Goal: Transaction & Acquisition: Purchase product/service

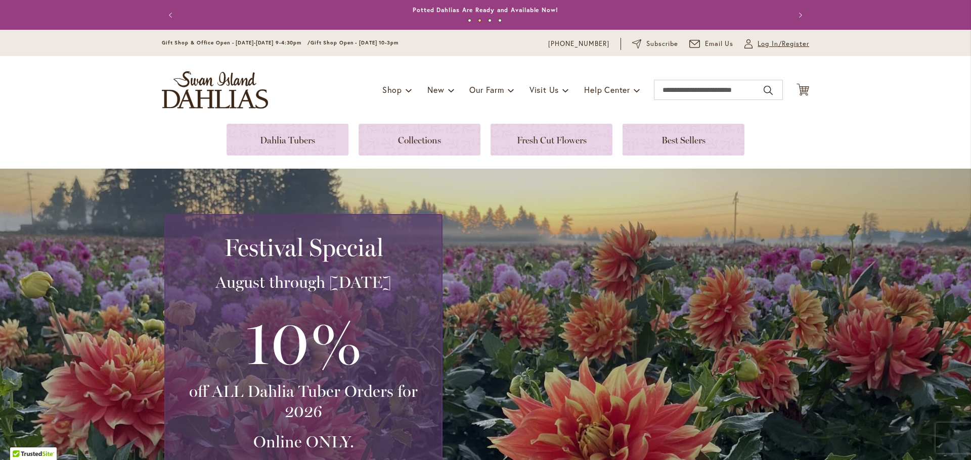
click at [773, 42] on span "Log In/Register" at bounding box center [783, 44] width 52 height 10
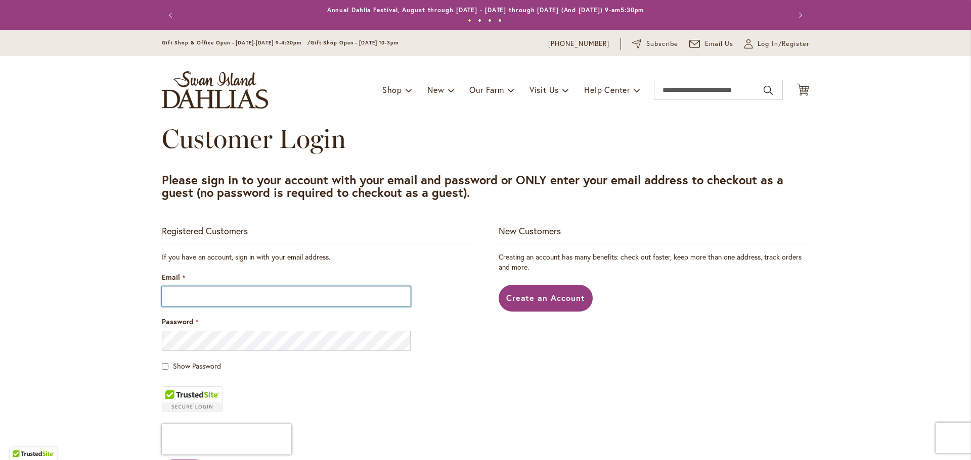
click at [163, 300] on input "Email" at bounding box center [286, 297] width 249 height 20
type input "**********"
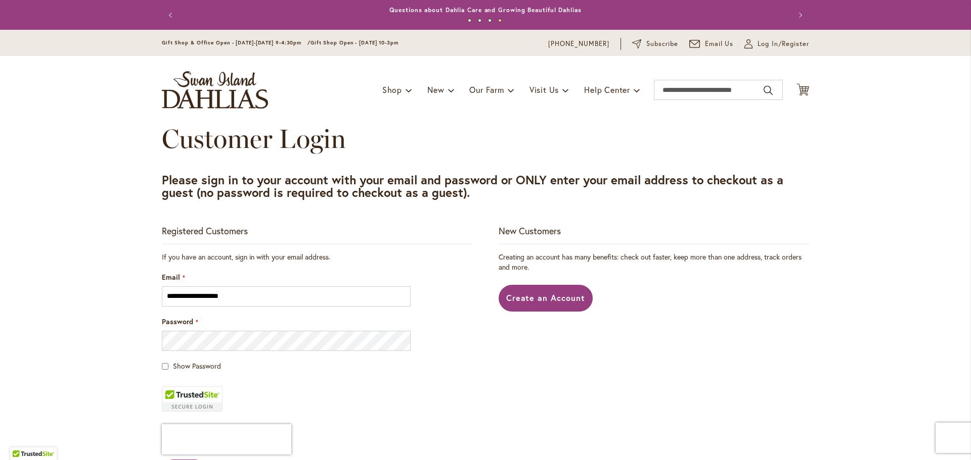
click at [165, 368] on div "Show Password" at bounding box center [317, 366] width 310 height 10
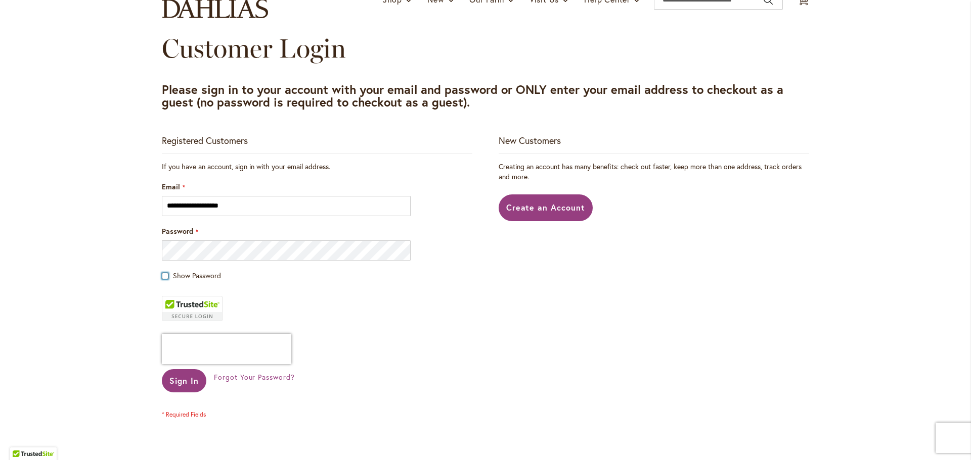
scroll to position [202, 0]
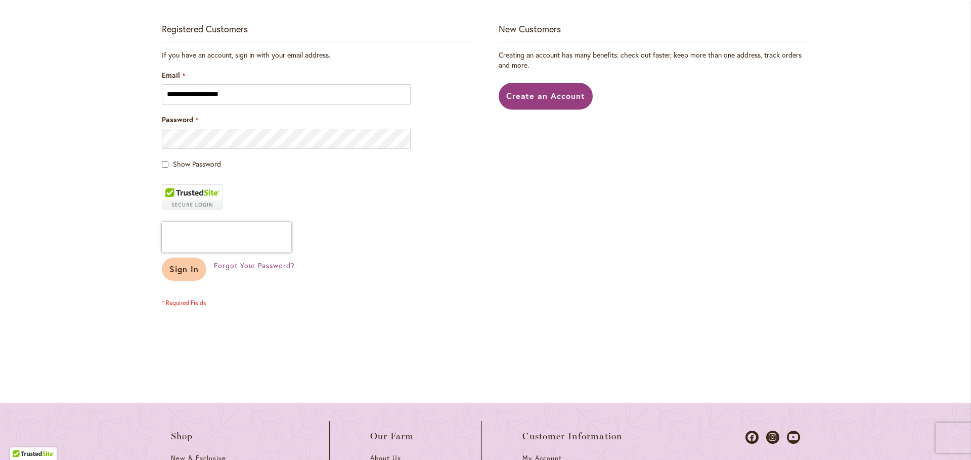
click at [169, 265] on span "Sign In" at bounding box center [183, 269] width 29 height 11
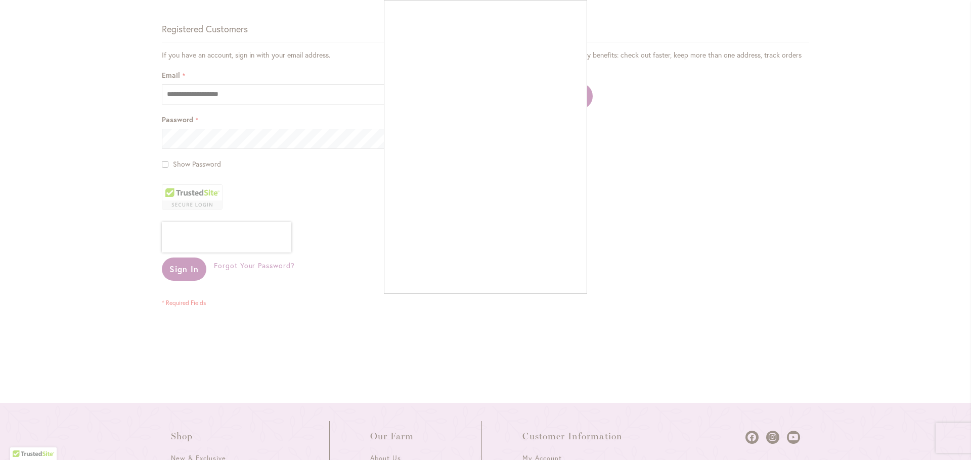
click at [219, 141] on div at bounding box center [485, 230] width 971 height 460
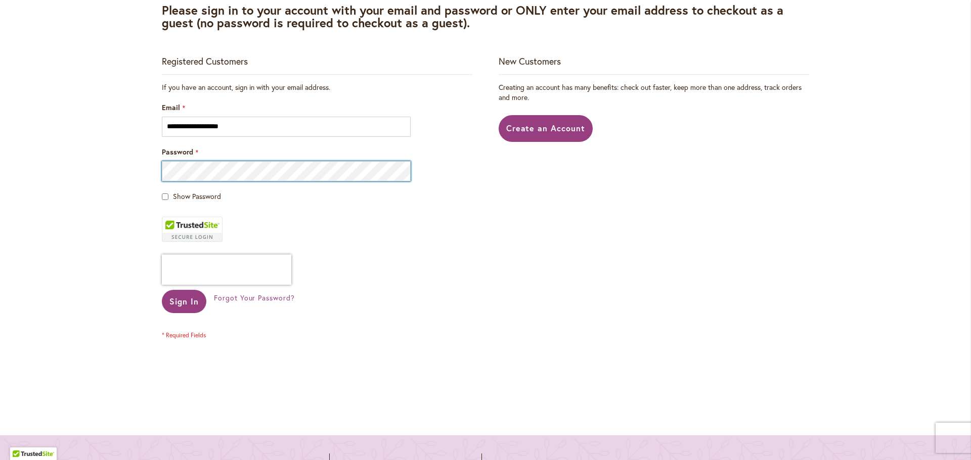
scroll to position [152, 0]
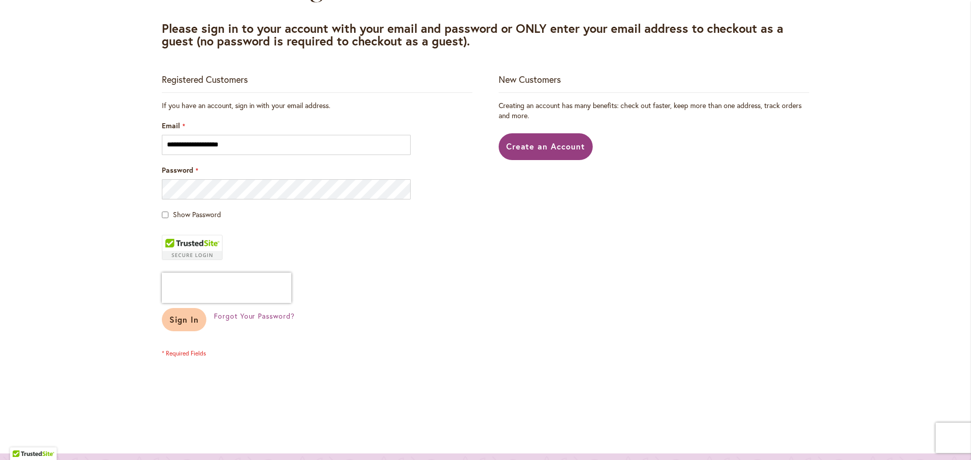
click at [195, 319] on button "Sign In" at bounding box center [184, 319] width 44 height 23
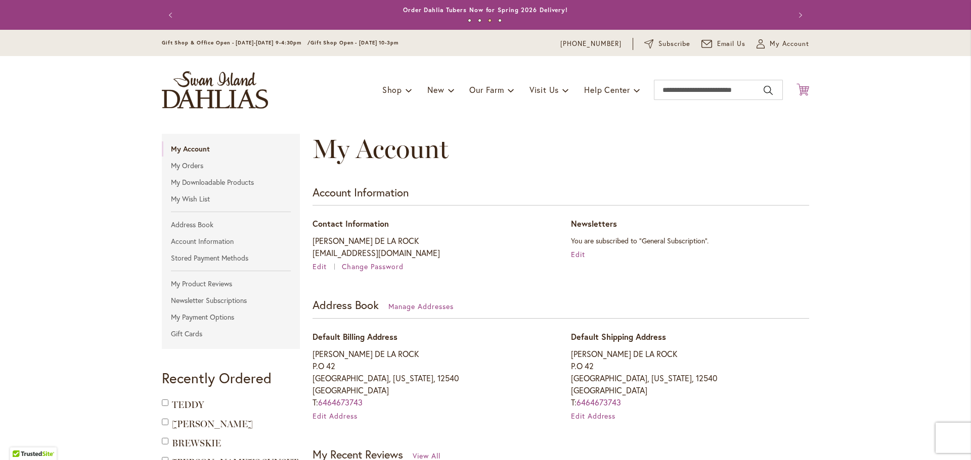
click at [800, 89] on icon "Cart .cls-1 { fill: #231f20; }" at bounding box center [802, 89] width 13 height 13
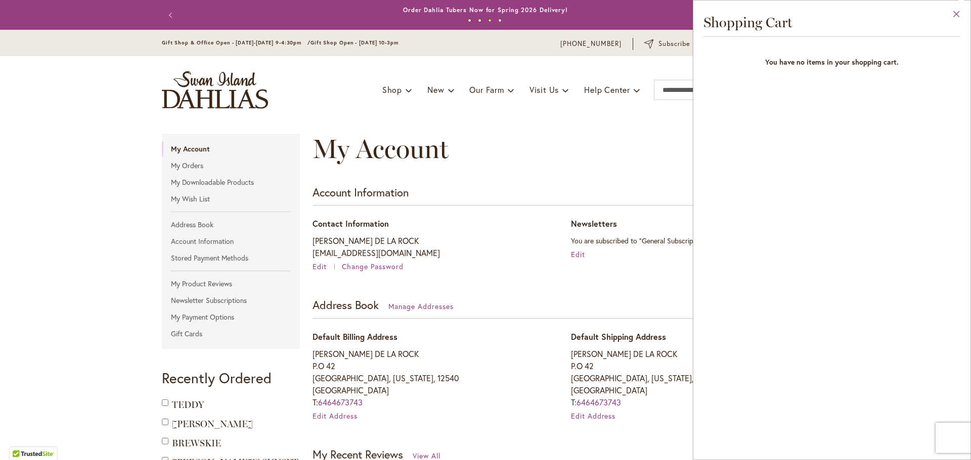
click at [954, 15] on button "Close" at bounding box center [956, 17] width 28 height 32
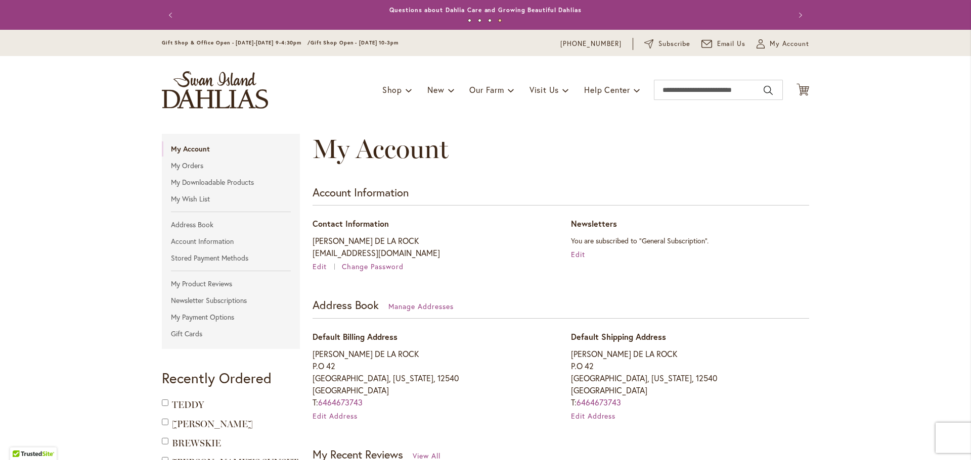
click at [639, 149] on div "My Account" at bounding box center [560, 159] width 496 height 51
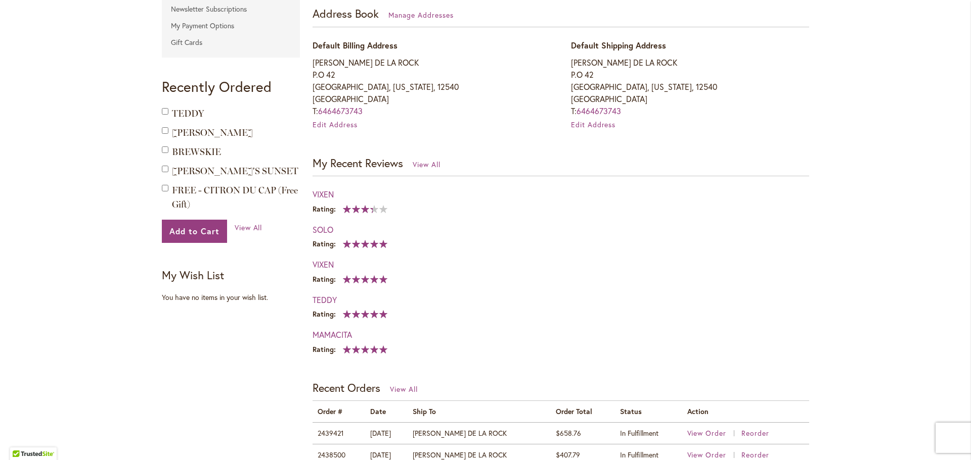
scroll to position [505, 0]
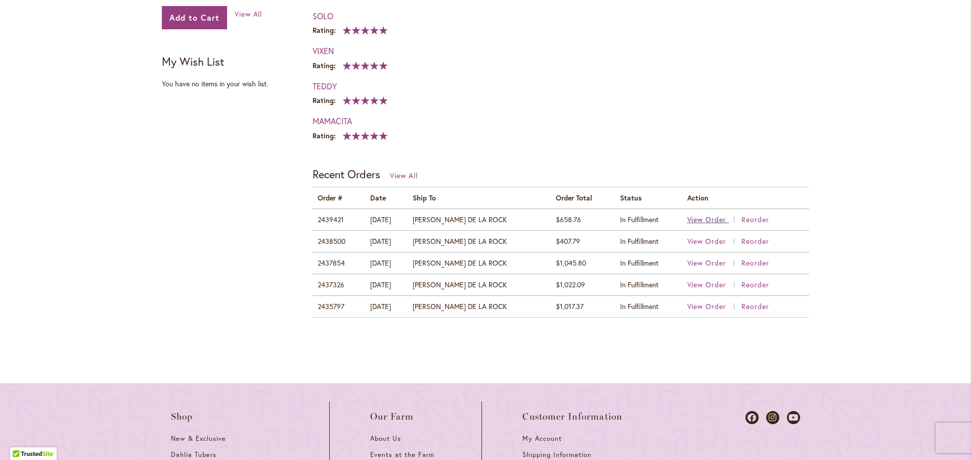
click at [696, 219] on span "View Order" at bounding box center [706, 220] width 39 height 10
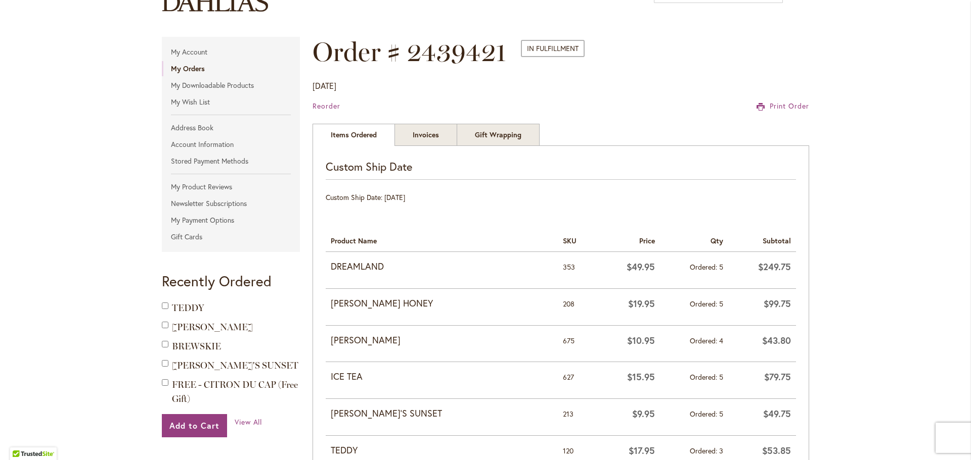
scroll to position [101, 0]
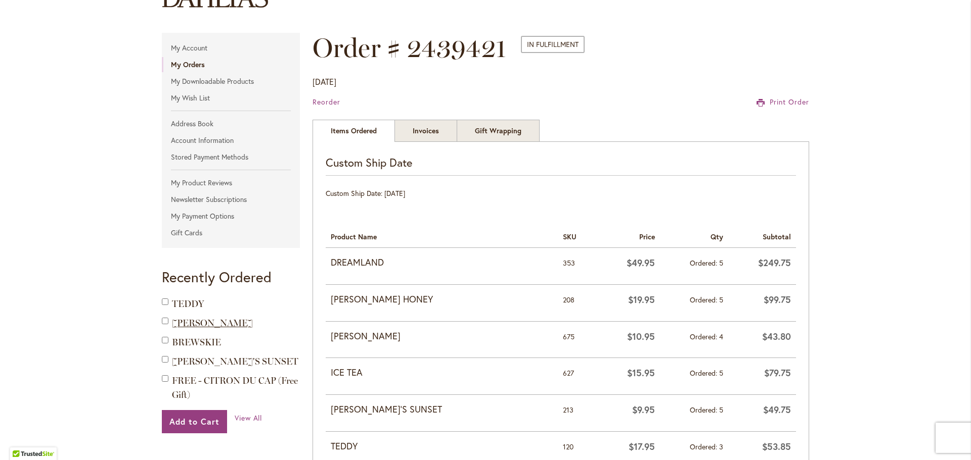
click at [186, 321] on span "MATTY BOO" at bounding box center [212, 323] width 81 height 11
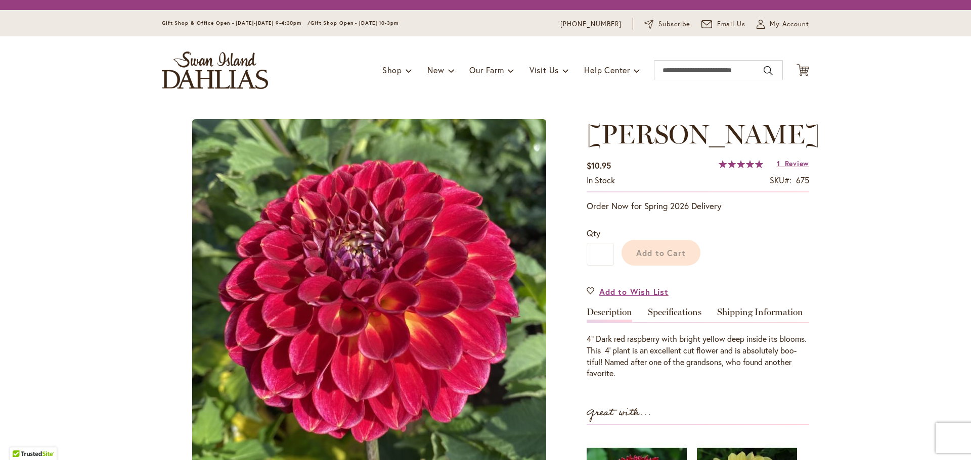
type input "*******"
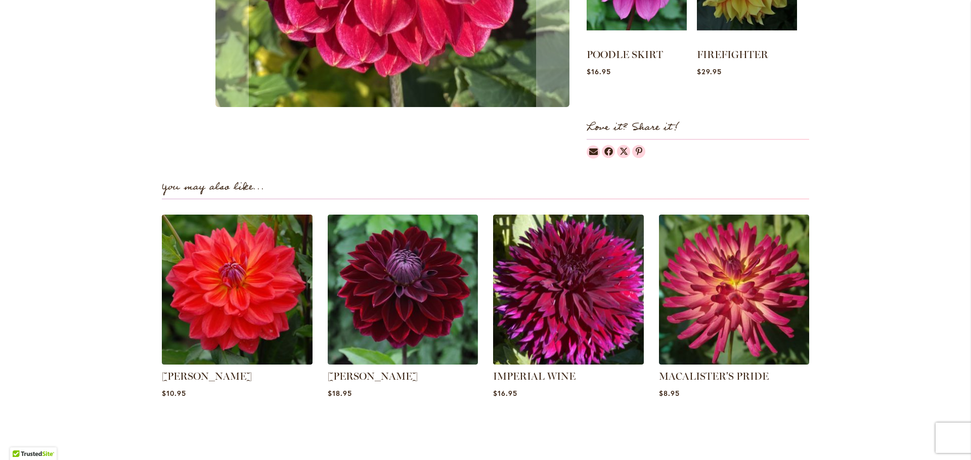
scroll to position [556, 0]
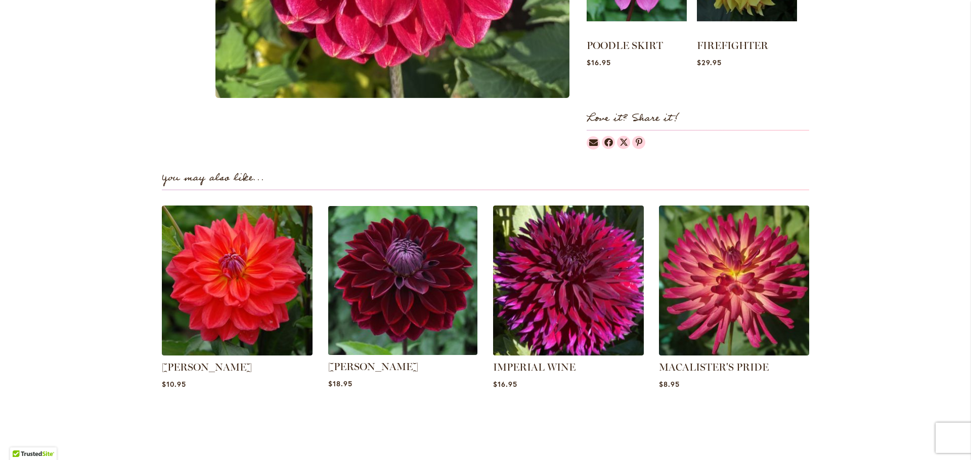
click at [401, 295] on img at bounding box center [402, 280] width 157 height 157
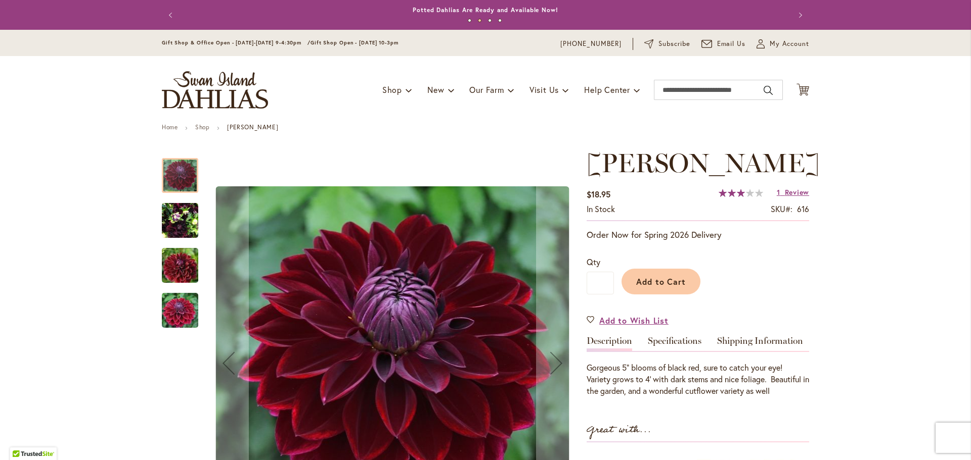
click at [167, 262] on img "Kaisha Lea" at bounding box center [180, 266] width 73 height 49
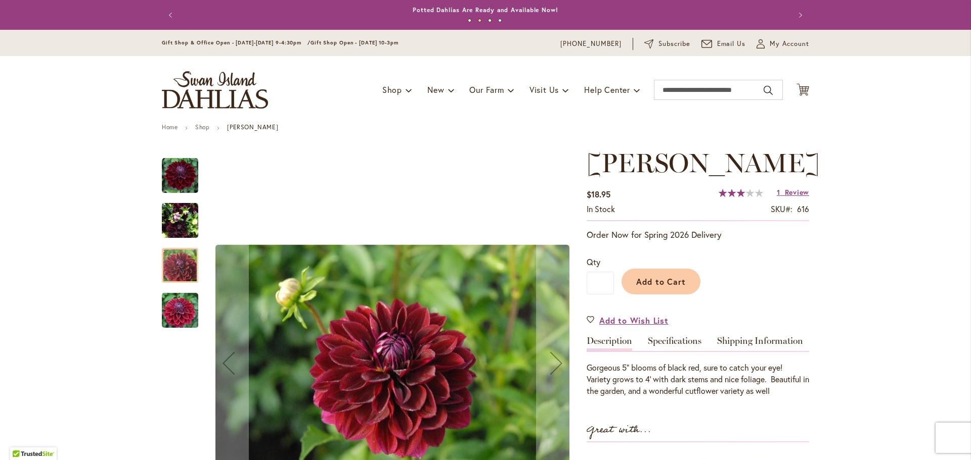
click at [176, 180] on img "Kaisha Lea" at bounding box center [180, 176] width 36 height 36
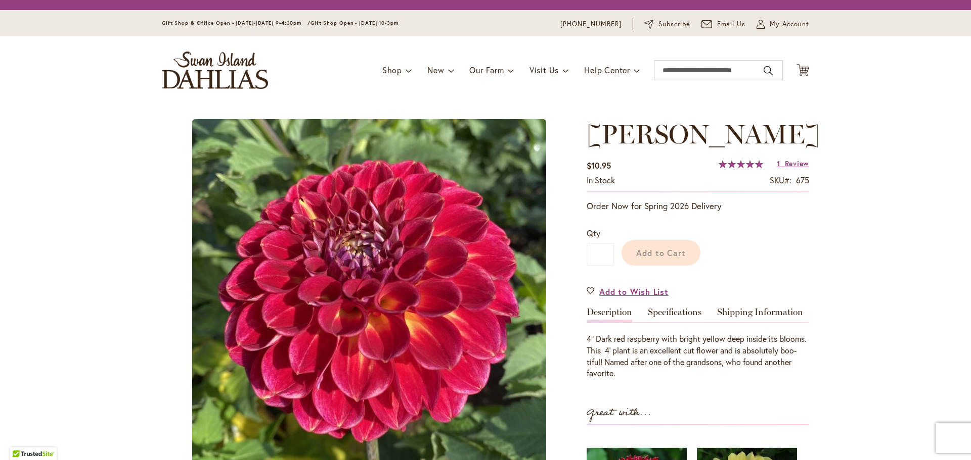
type input "*******"
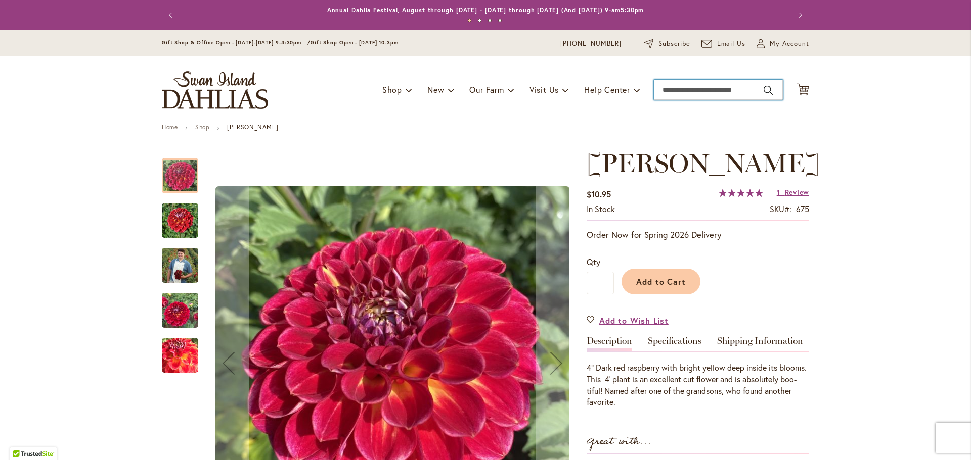
click at [681, 90] on input "Search" at bounding box center [718, 90] width 129 height 20
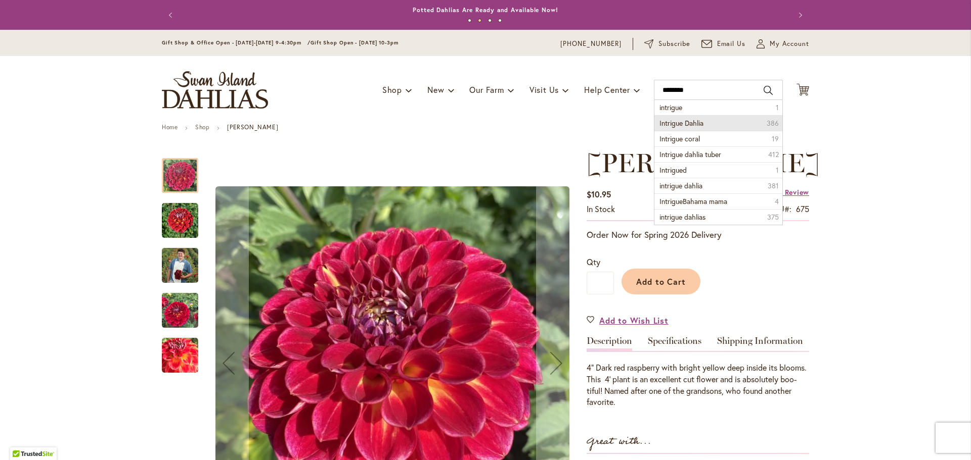
click at [681, 123] on span "Intrigue Dahlia" at bounding box center [681, 123] width 44 height 10
type input "**********"
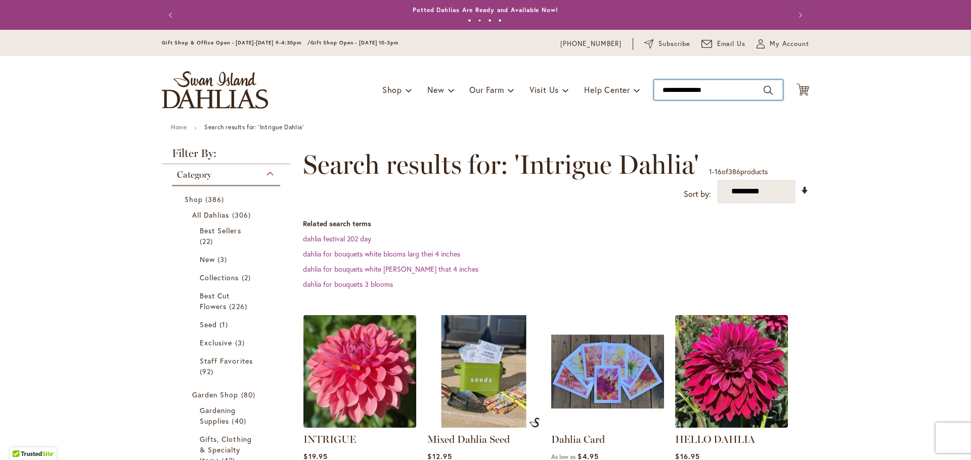
click at [725, 94] on input "**********" at bounding box center [718, 90] width 129 height 20
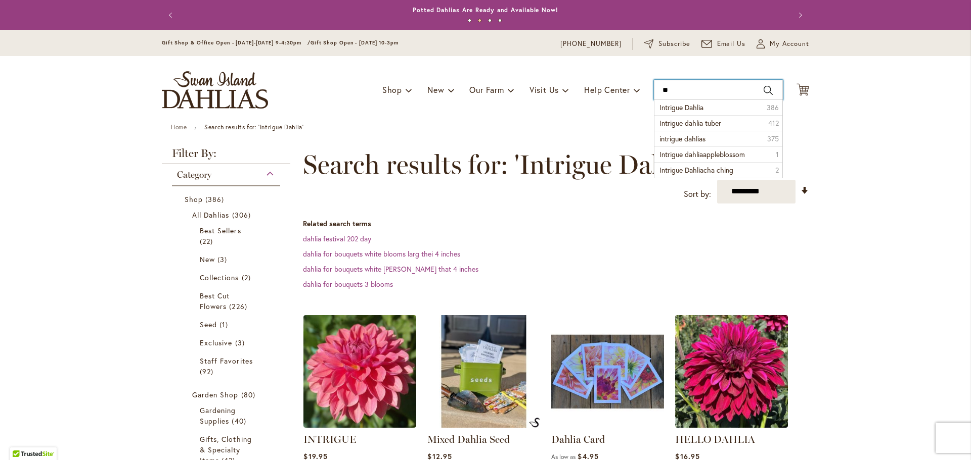
type input "*"
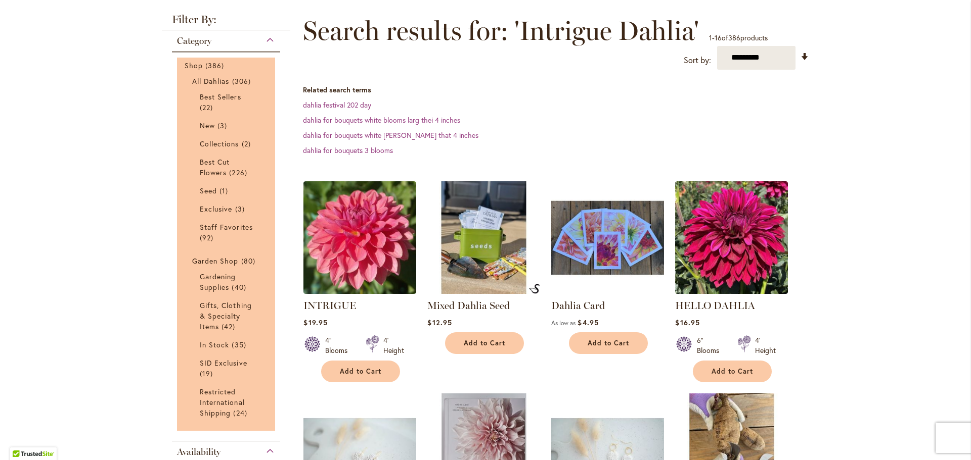
scroll to position [152, 0]
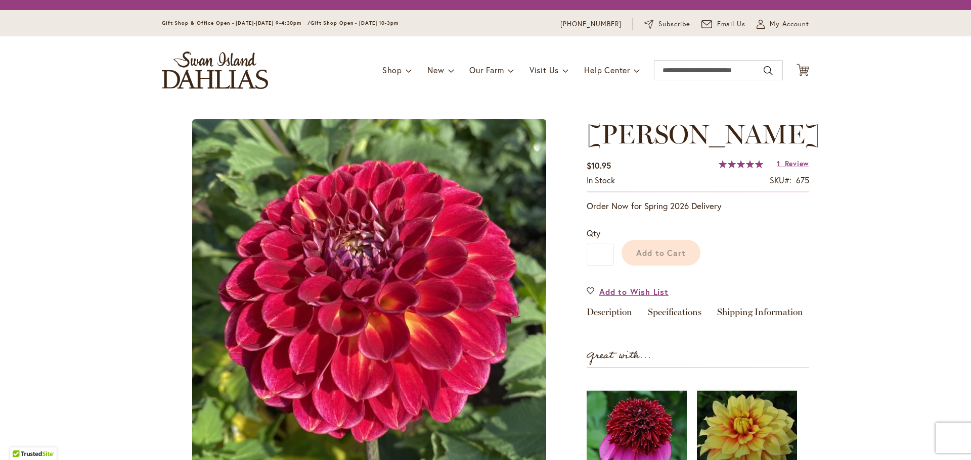
type input "*******"
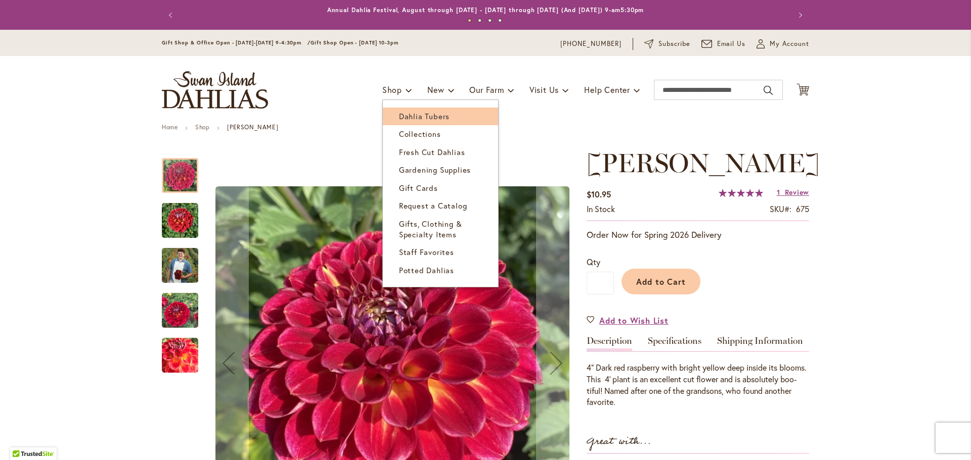
click at [400, 115] on span "Dahlia Tubers" at bounding box center [424, 116] width 51 height 10
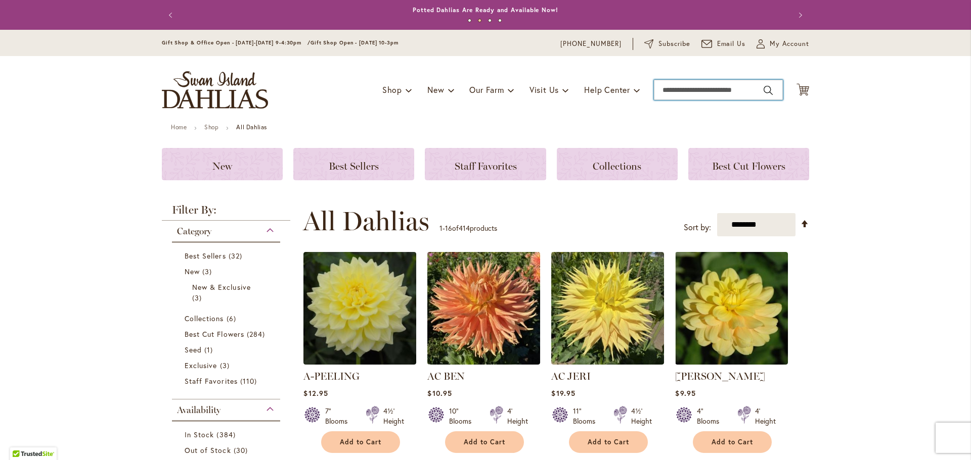
click at [668, 90] on input "Search" at bounding box center [718, 90] width 129 height 20
type input "*"
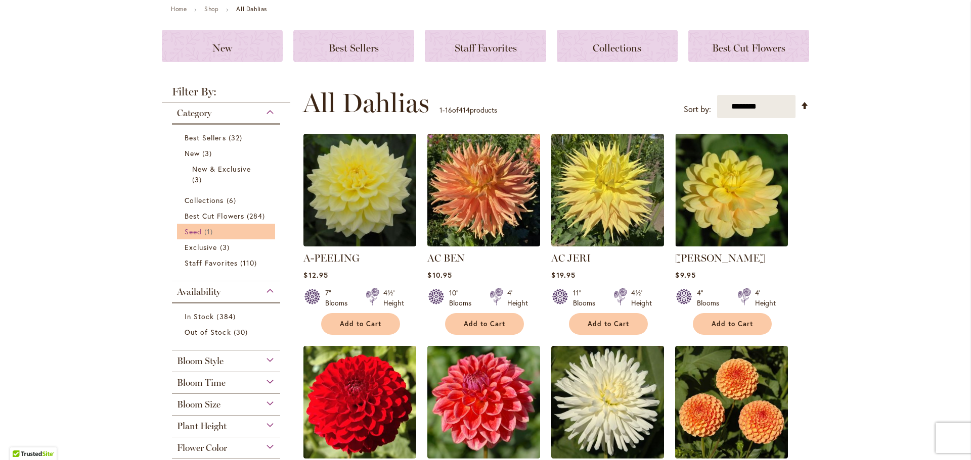
scroll to position [152, 0]
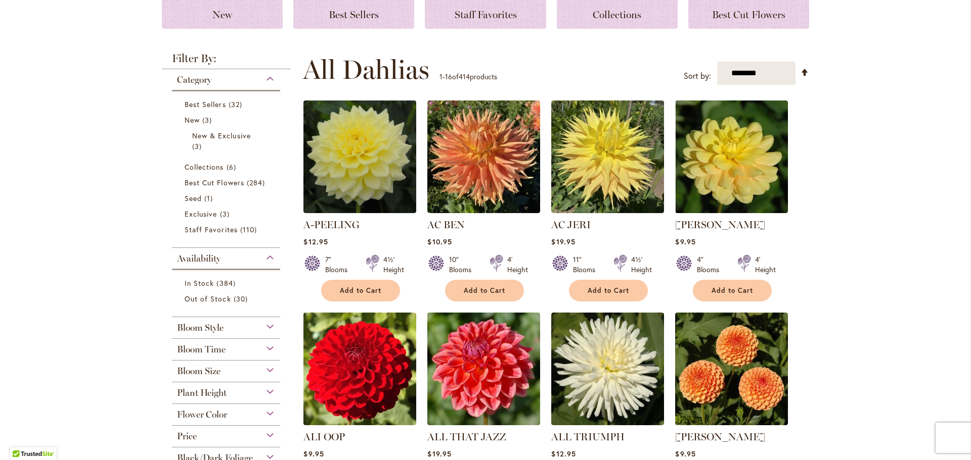
click at [262, 412] on div "Flower Color" at bounding box center [226, 412] width 108 height 16
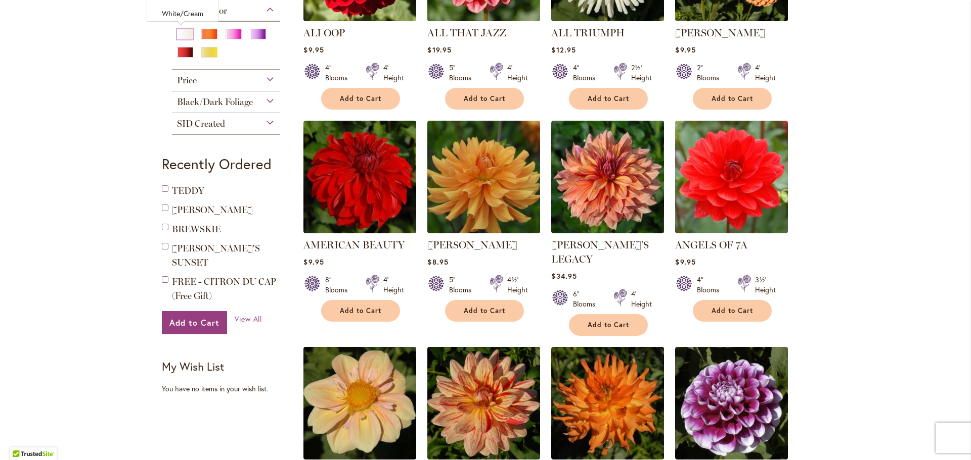
click at [184, 30] on div "White/Cream" at bounding box center [185, 34] width 16 height 11
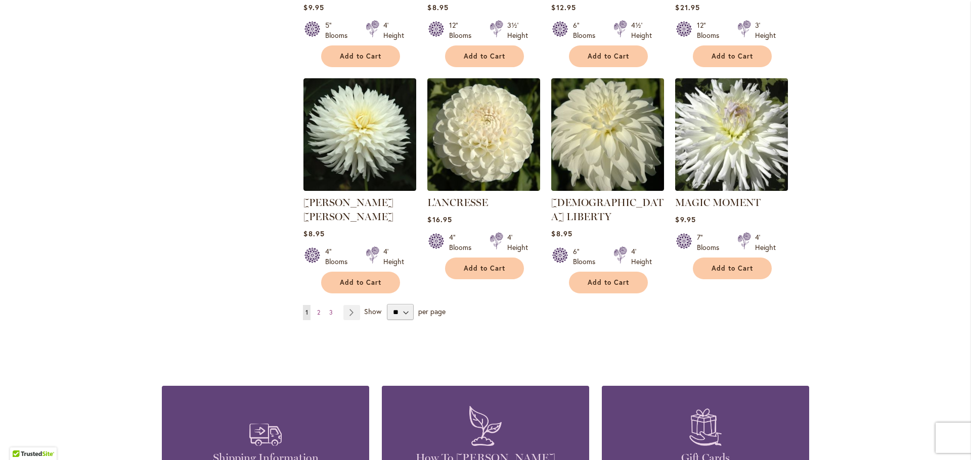
scroll to position [809, 0]
click at [317, 308] on span "2" at bounding box center [318, 312] width 3 height 8
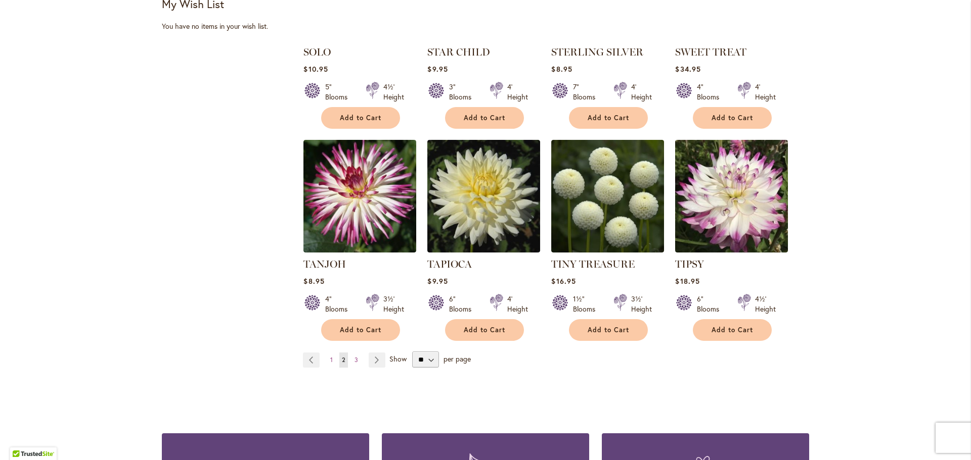
scroll to position [758, 0]
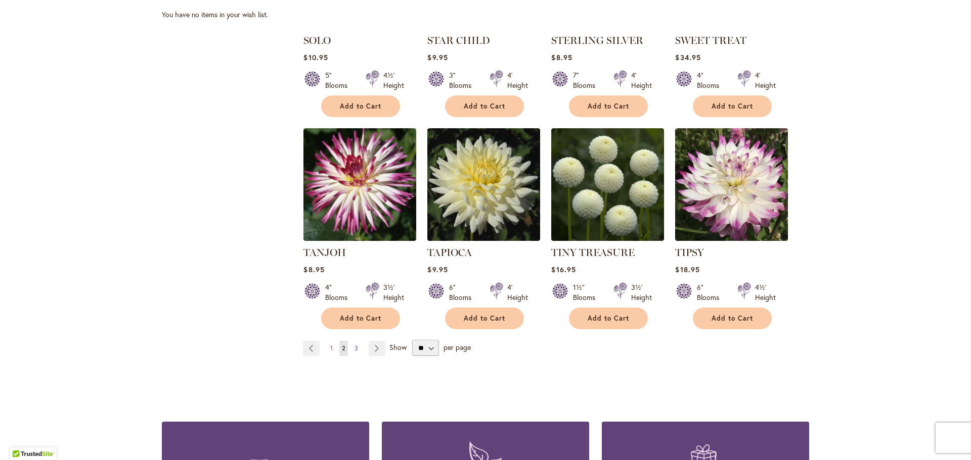
click at [352, 341] on link "Page 3" at bounding box center [356, 348] width 9 height 15
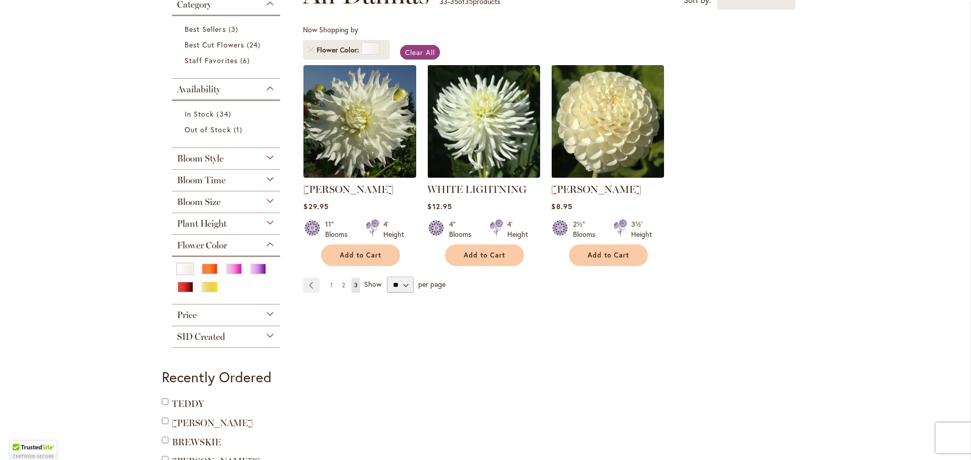
scroll to position [202, 0]
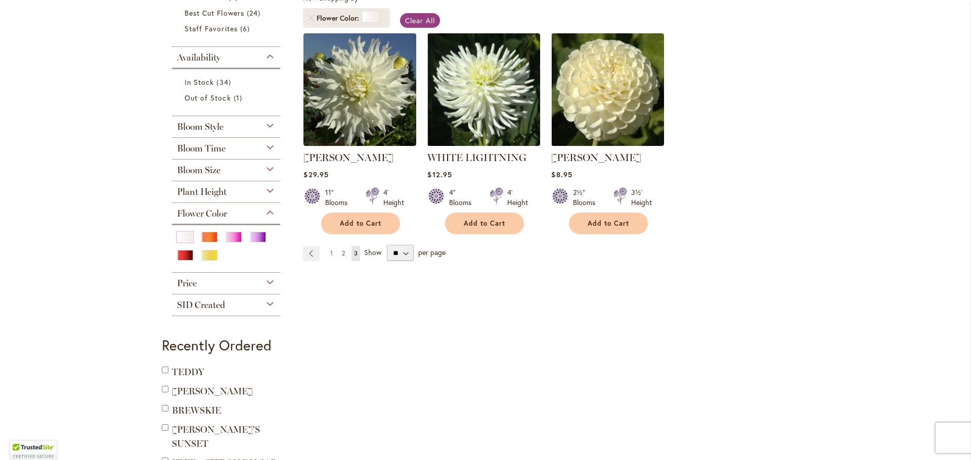
click at [342, 255] on span "2" at bounding box center [343, 254] width 3 height 8
